Goal: Transaction & Acquisition: Purchase product/service

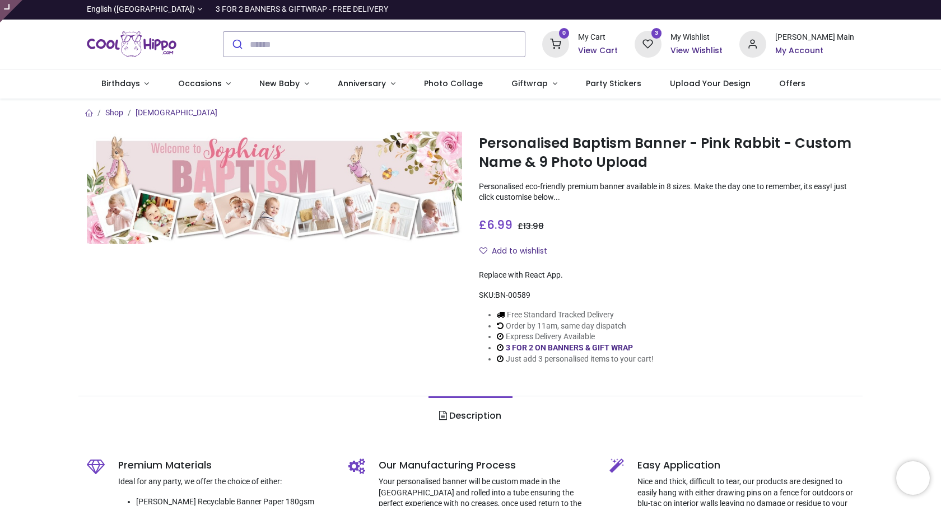
type input "**********"
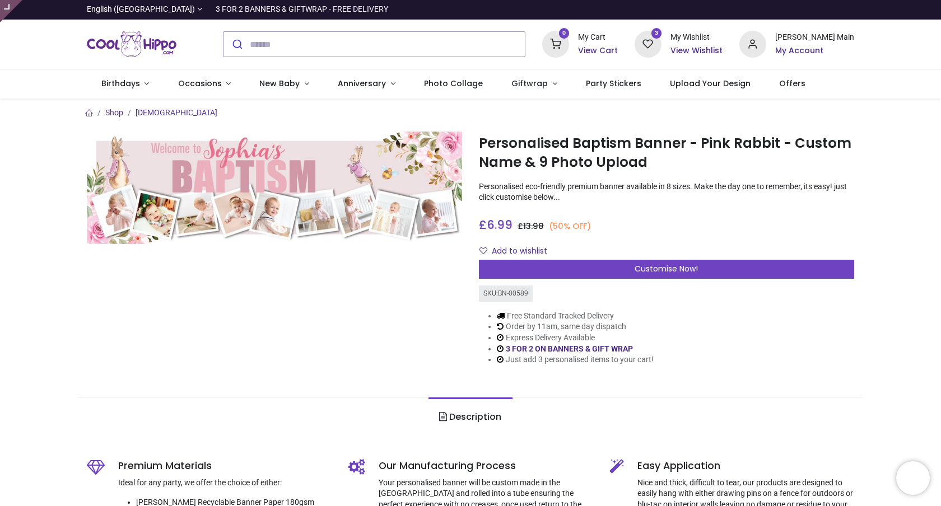
click at [785, 116] on ol "Shop Baptism" at bounding box center [470, 113] width 784 height 11
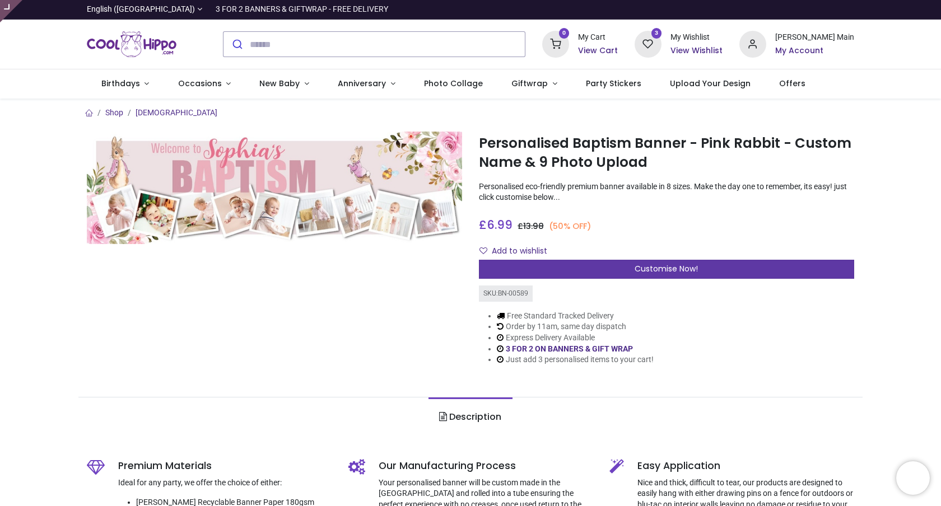
click at [680, 269] on span "Customise Now!" at bounding box center [666, 268] width 63 height 11
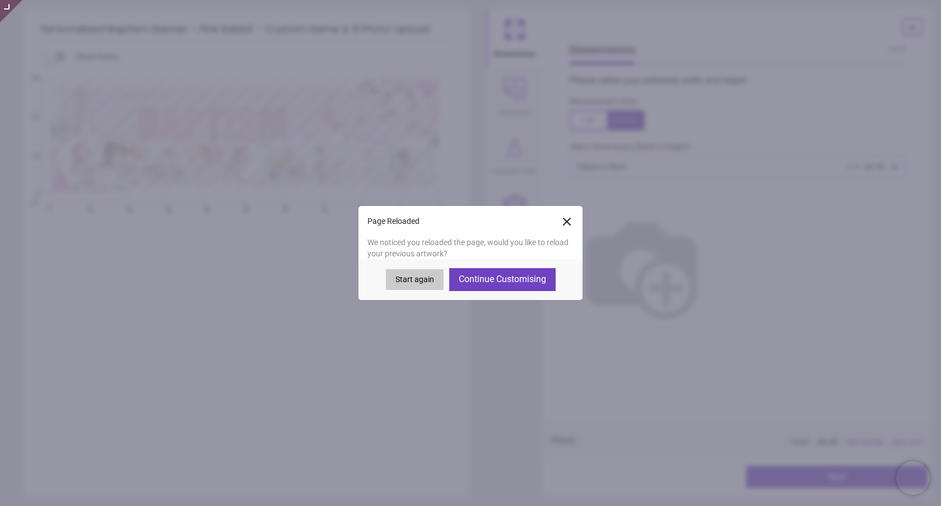
click at [566, 222] on icon at bounding box center [566, 221] width 7 height 7
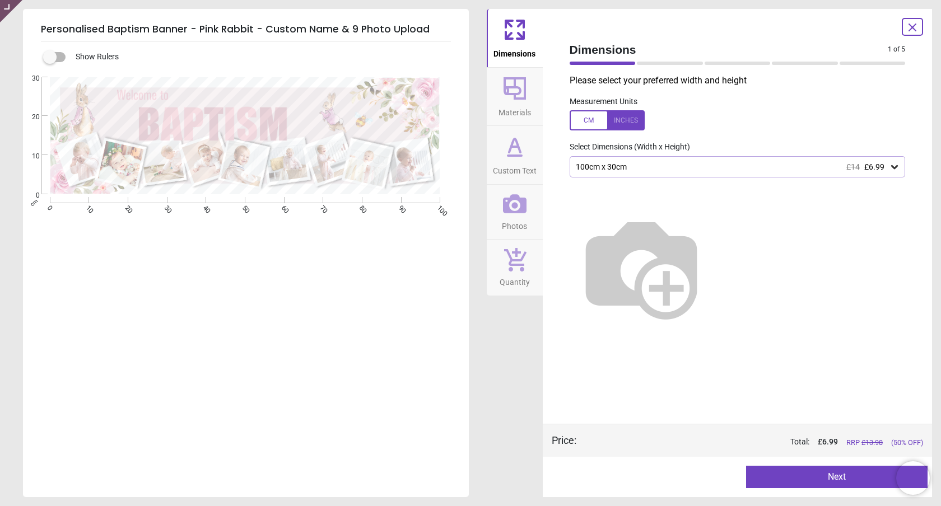
click at [515, 99] on icon at bounding box center [515, 88] width 22 height 22
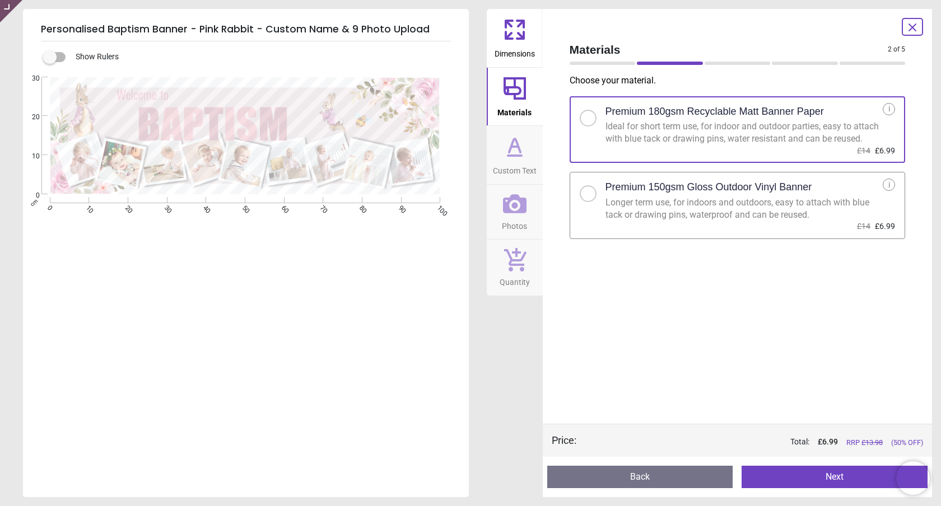
click at [516, 161] on span "Custom Text" at bounding box center [515, 168] width 44 height 17
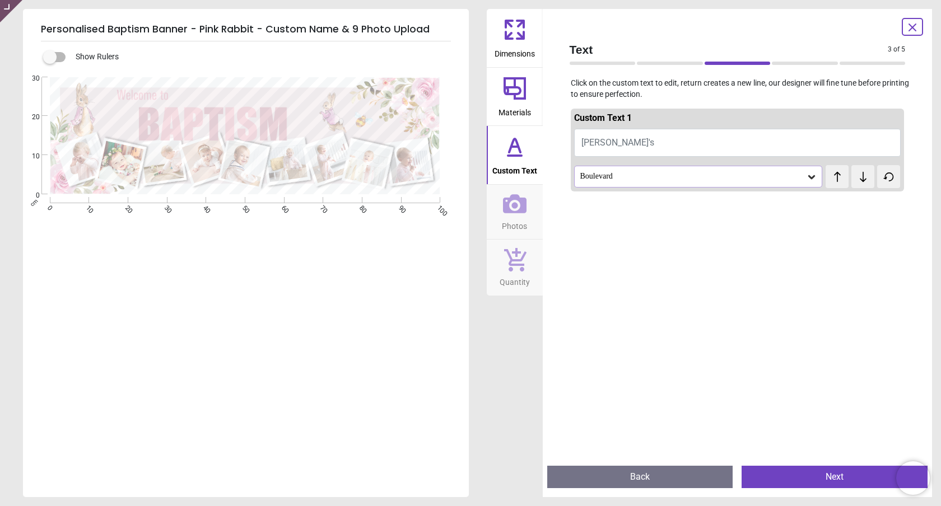
click at [515, 211] on icon at bounding box center [515, 203] width 24 height 19
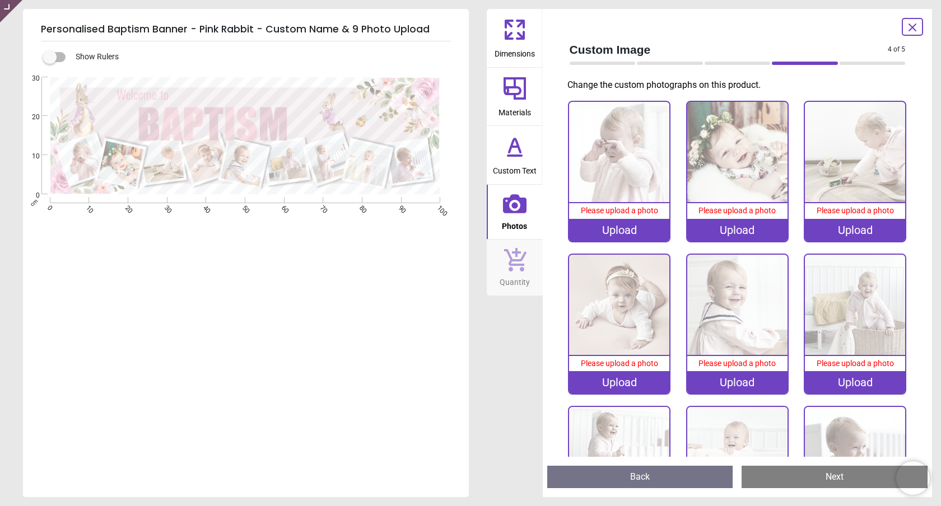
click at [518, 270] on icon at bounding box center [515, 259] width 24 height 25
click at [517, 29] on icon at bounding box center [514, 29] width 27 height 27
